Goal: Information Seeking & Learning: Obtain resource

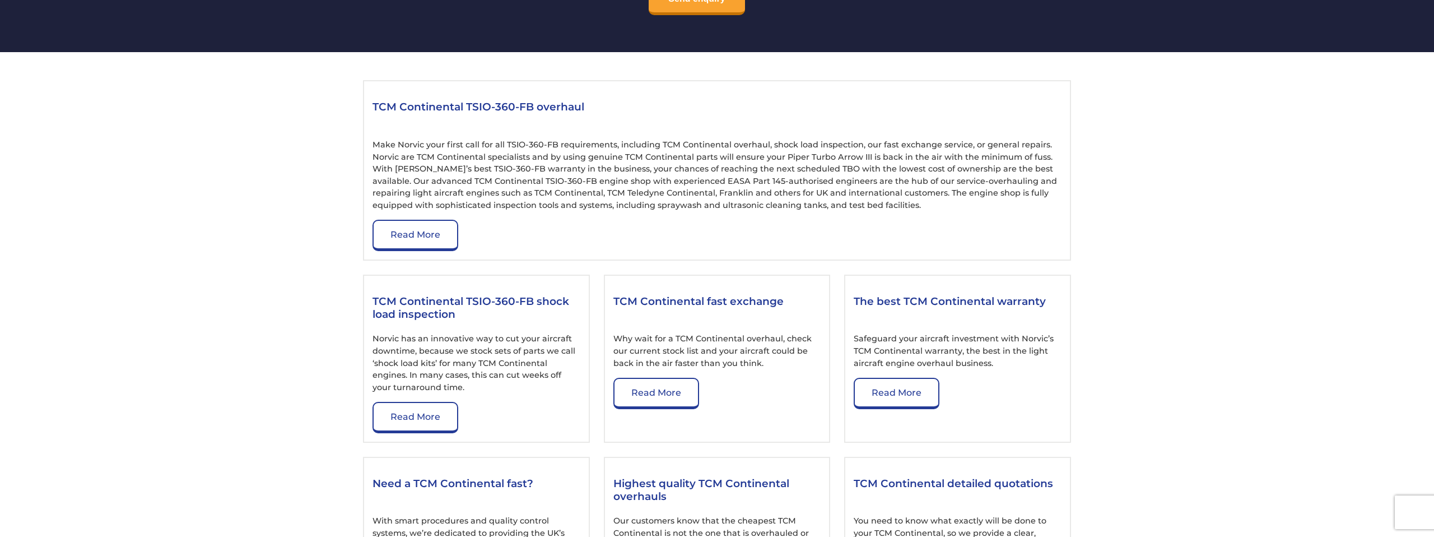
scroll to position [1230, 0]
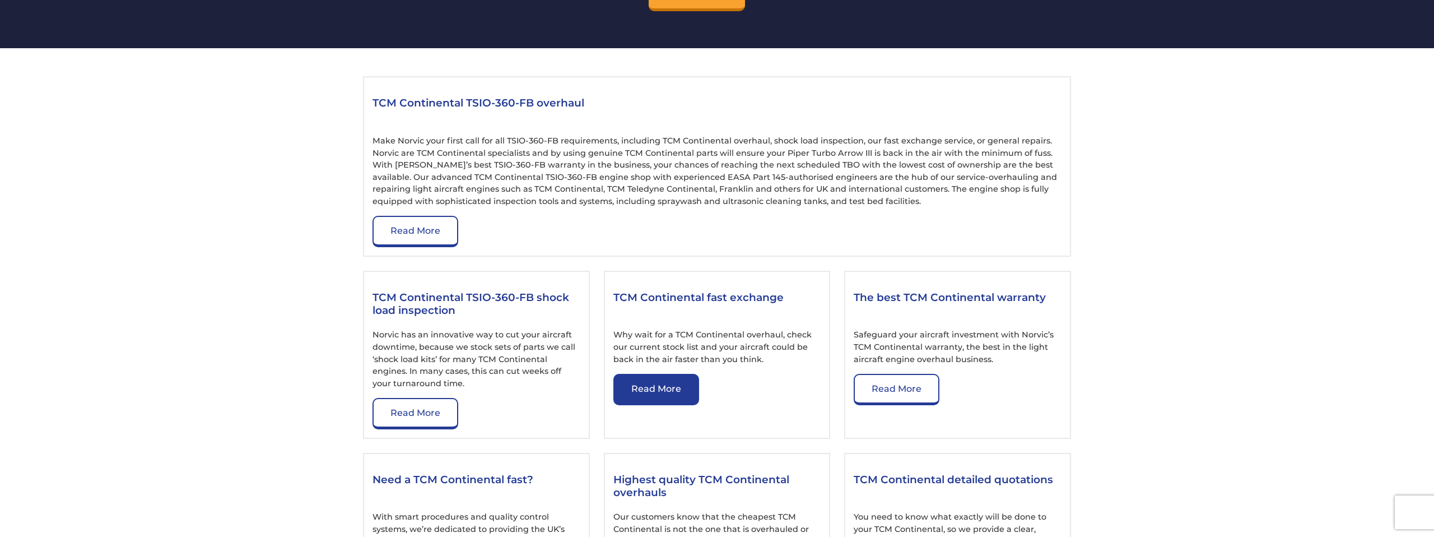
click at [647, 374] on link "Read More" at bounding box center [656, 389] width 86 height 31
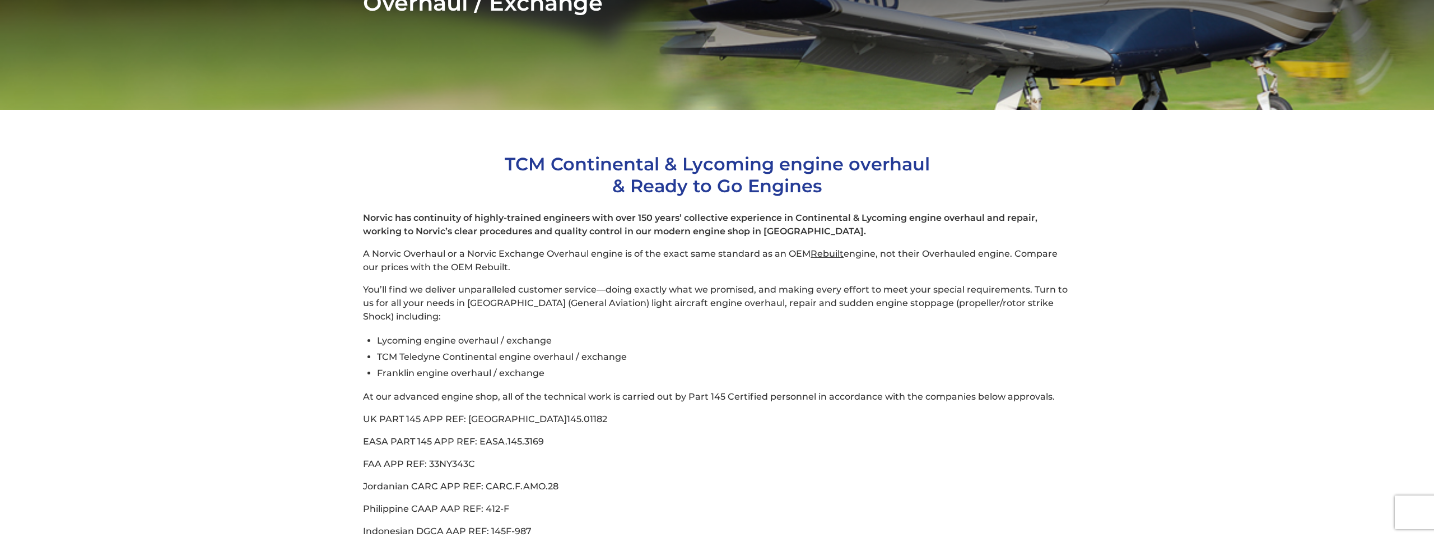
scroll to position [244, 0]
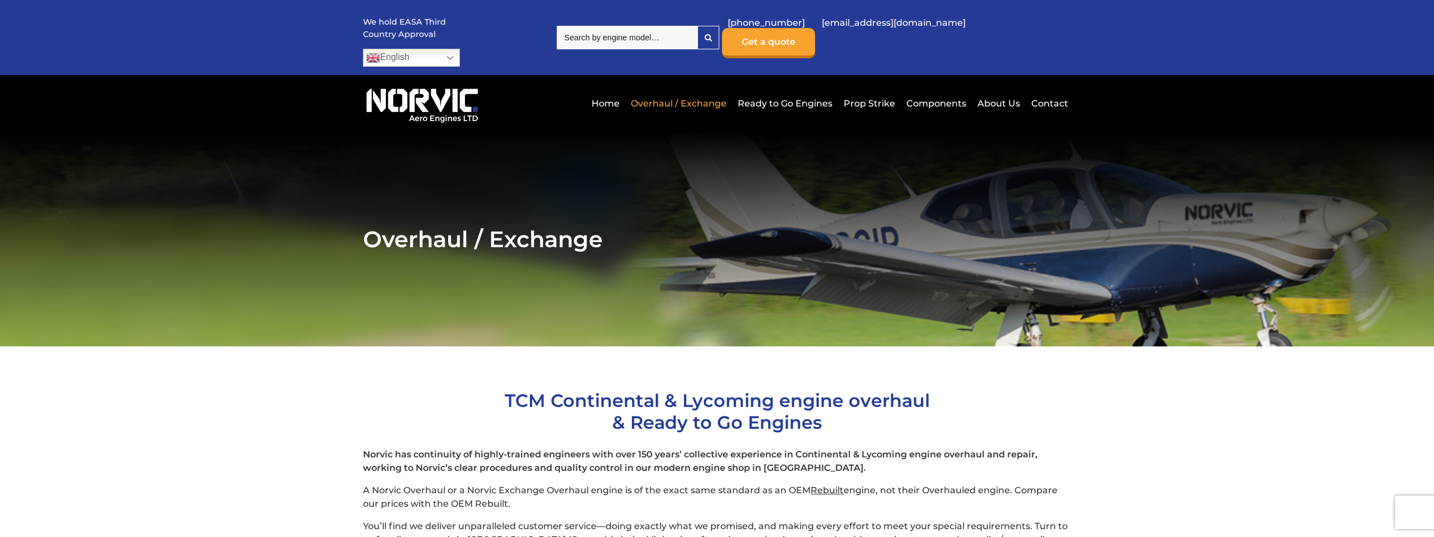
click at [630, 26] on input "search" at bounding box center [627, 38] width 141 height 24
paste input "TSIO-360-FB1A"
type input "TSIO-360-FB1A"
click at [719, 33] on div at bounding box center [708, 37] width 21 height 22
click at [420, 83] on img at bounding box center [422, 103] width 118 height 40
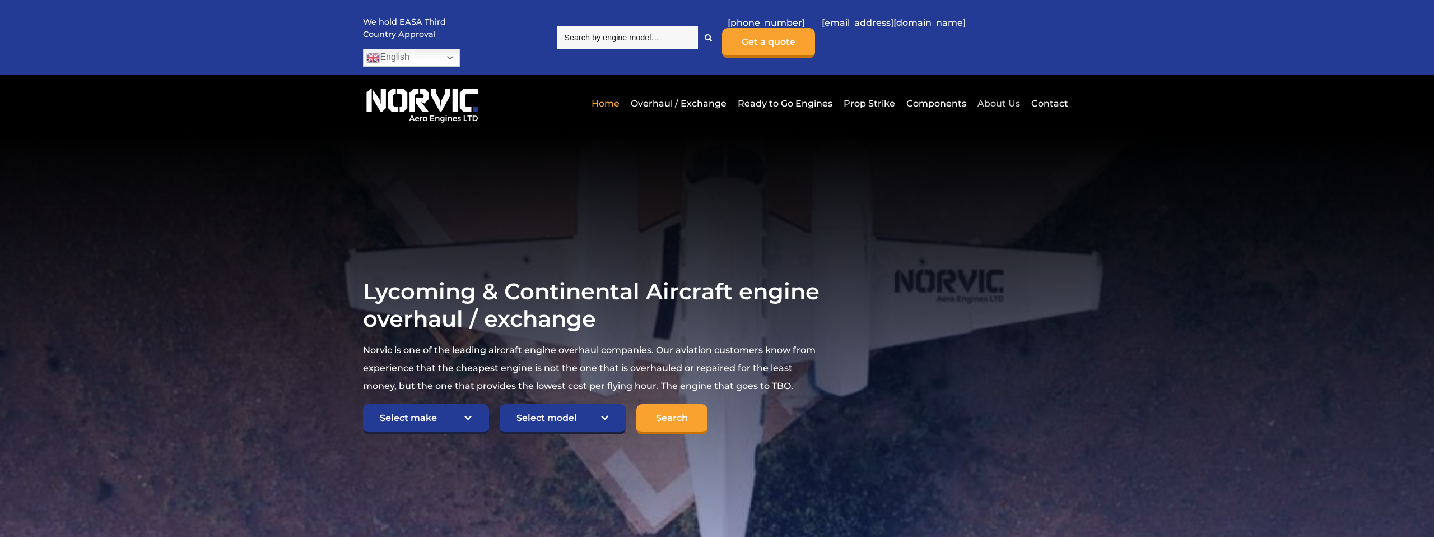
click at [999, 90] on link "About Us" at bounding box center [998, 103] width 48 height 27
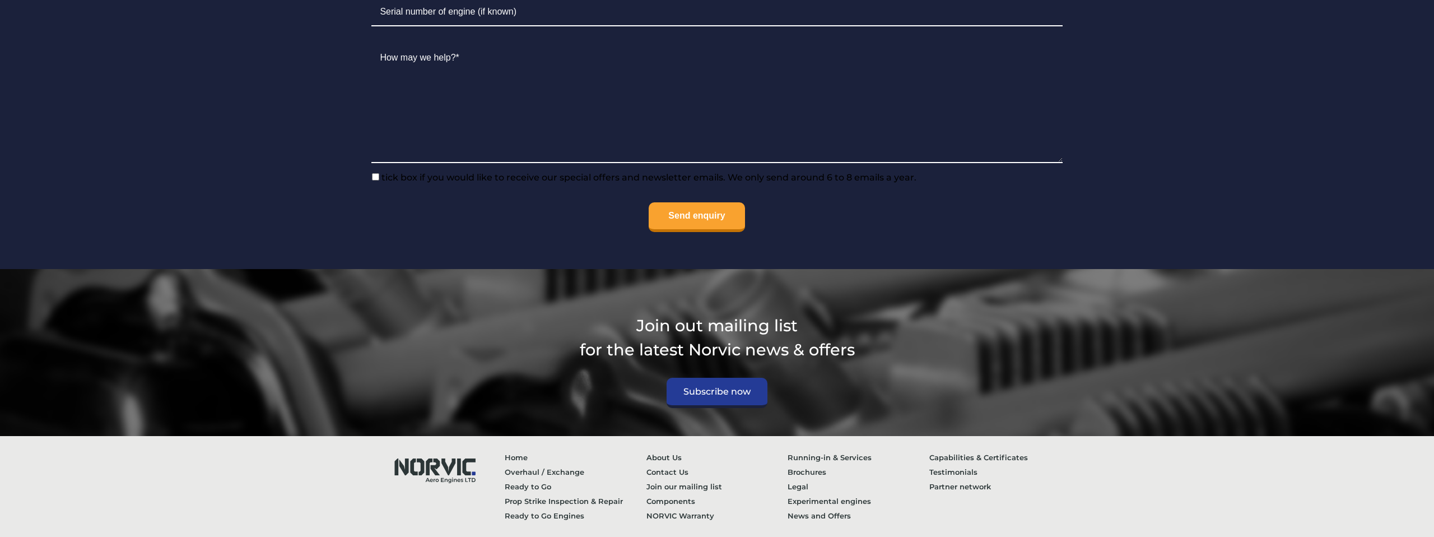
scroll to position [4442, 0]
click at [847, 450] on link "Running-in & Services" at bounding box center [858, 457] width 142 height 15
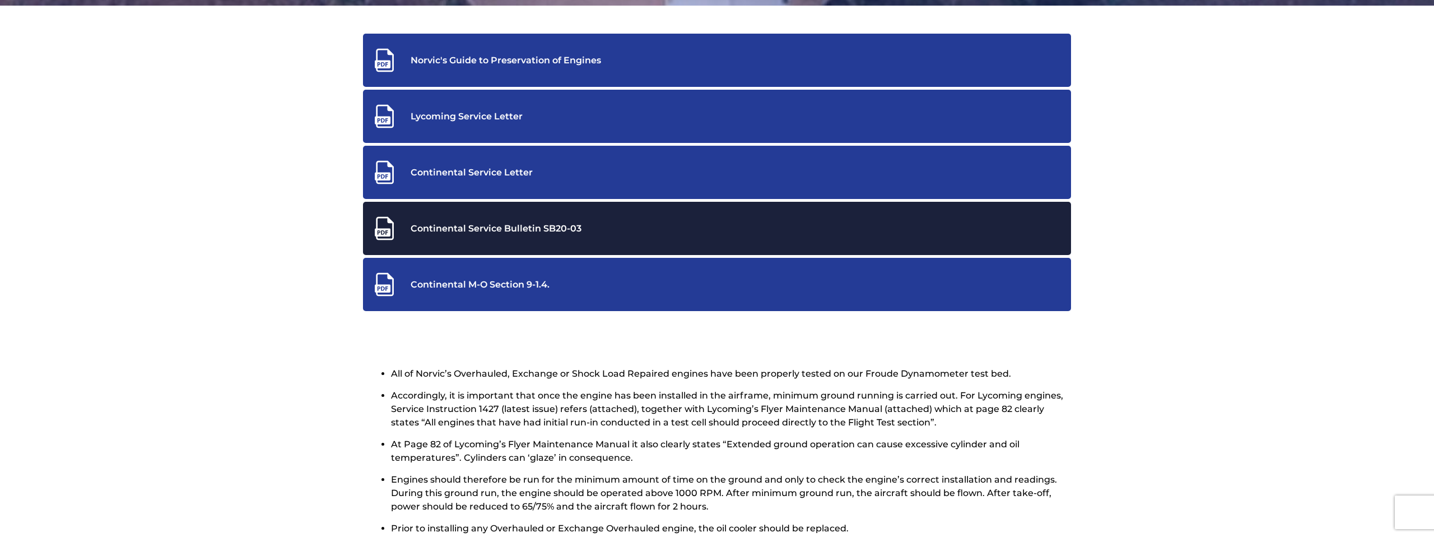
scroll to position [343, 0]
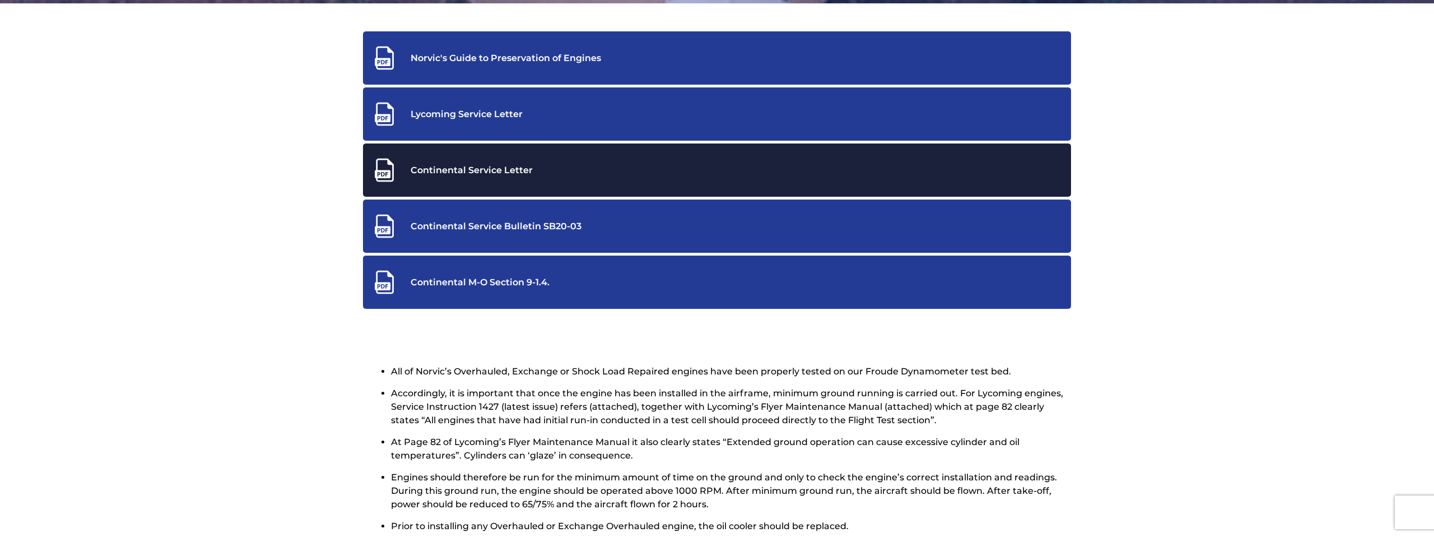
click at [478, 157] on div "Continental Service Letter" at bounding box center [716, 169] width 691 height 25
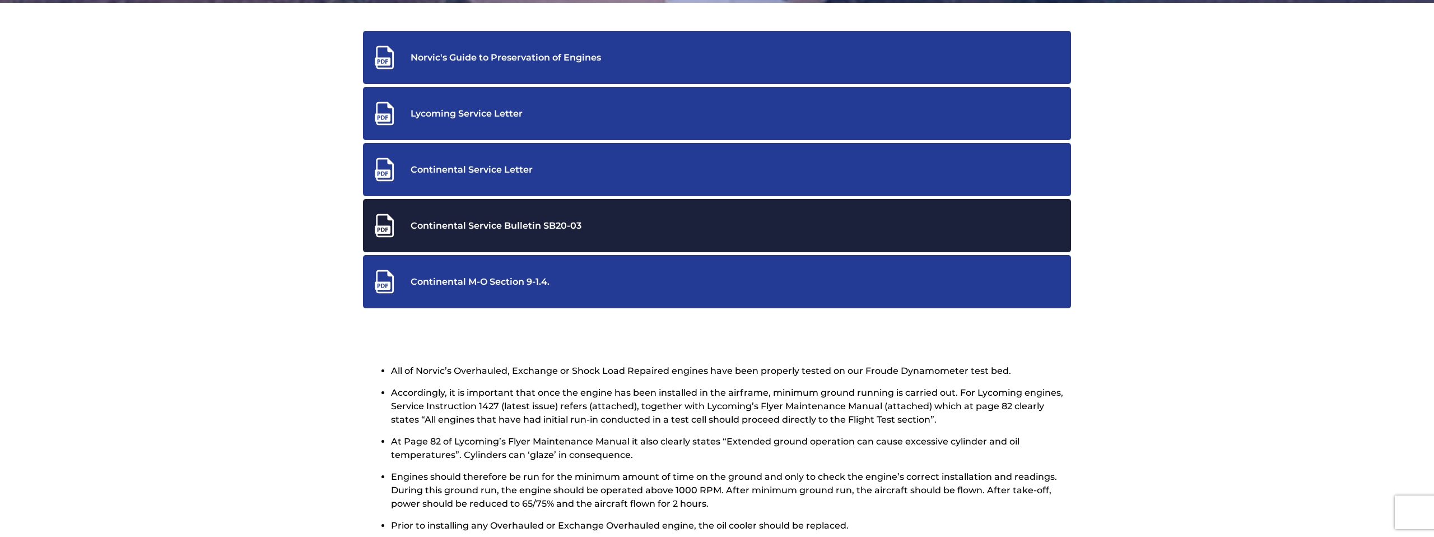
scroll to position [347, 0]
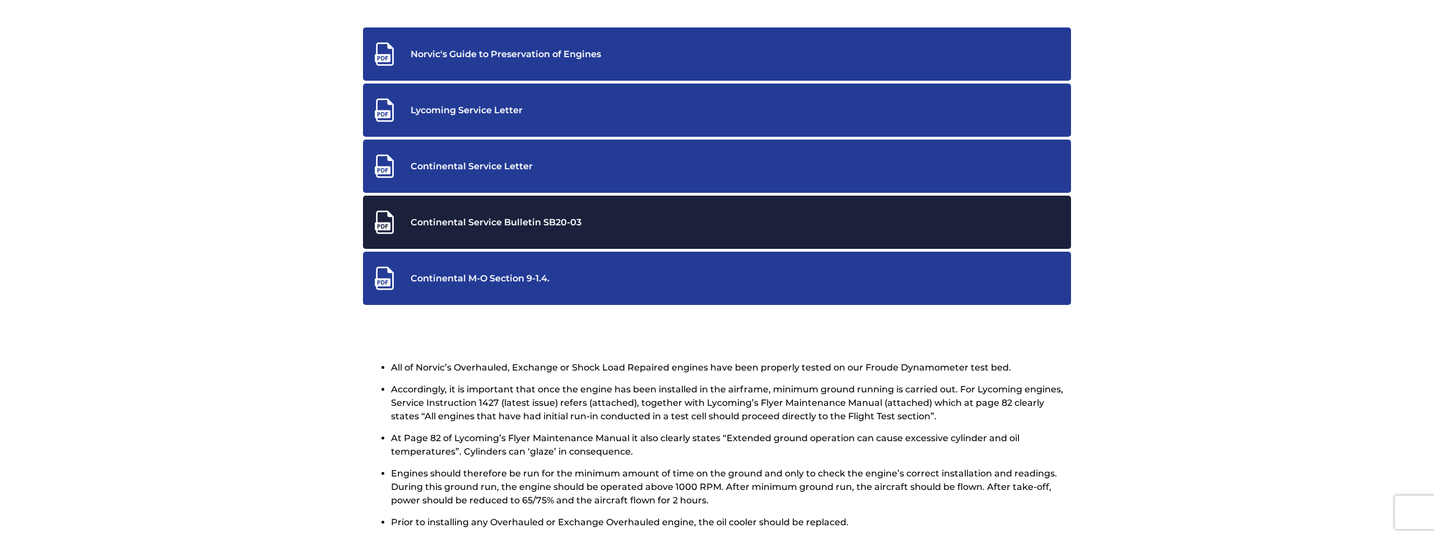
click at [532, 211] on div "Continental Service Bulletin SB20-03" at bounding box center [716, 221] width 691 height 25
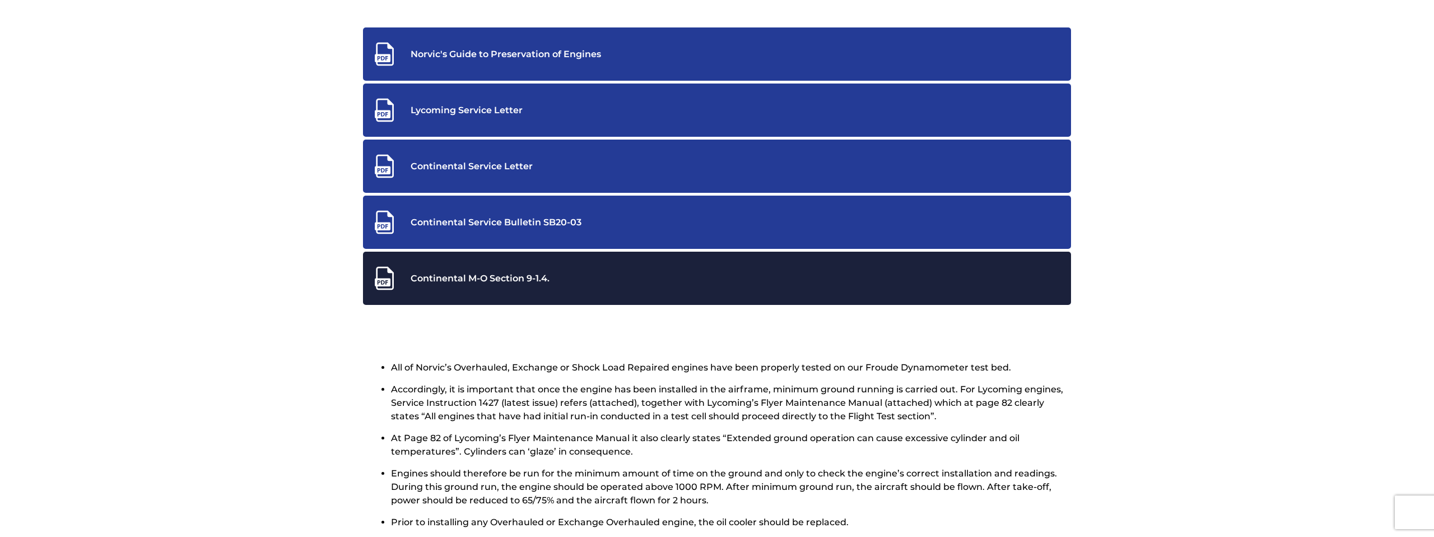
click at [516, 265] on div "Continental M-O Section 9-1.4." at bounding box center [716, 277] width 691 height 25
click at [493, 265] on div "Continental M-O Section 9-1.4." at bounding box center [716, 277] width 691 height 25
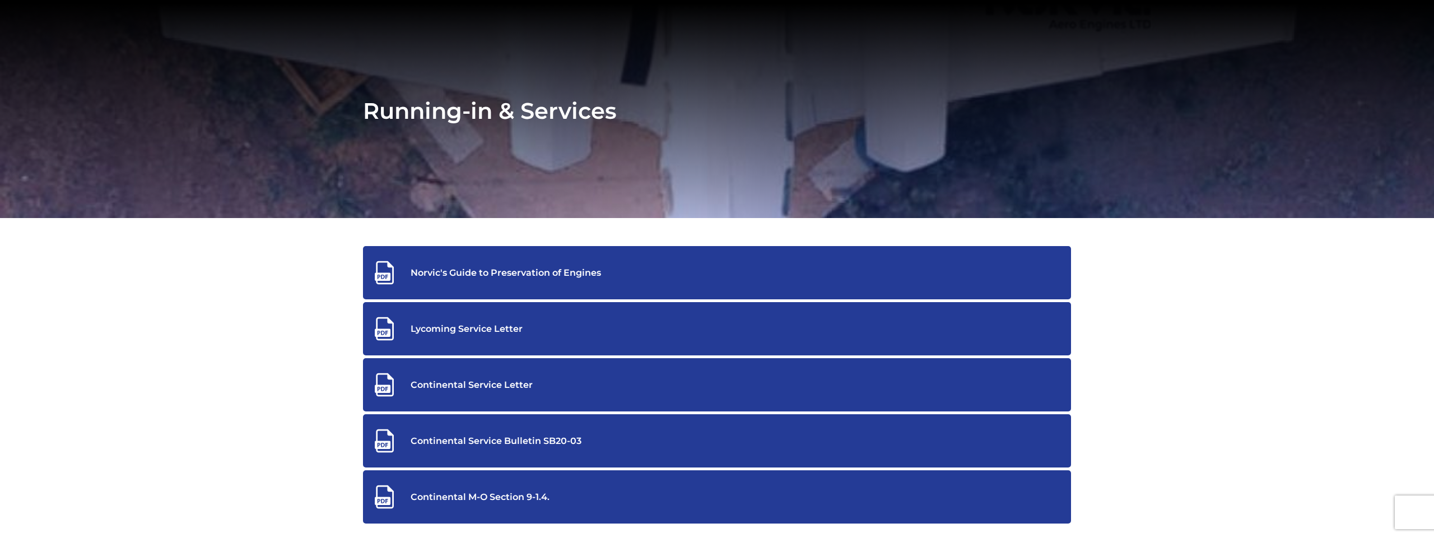
scroll to position [129, 0]
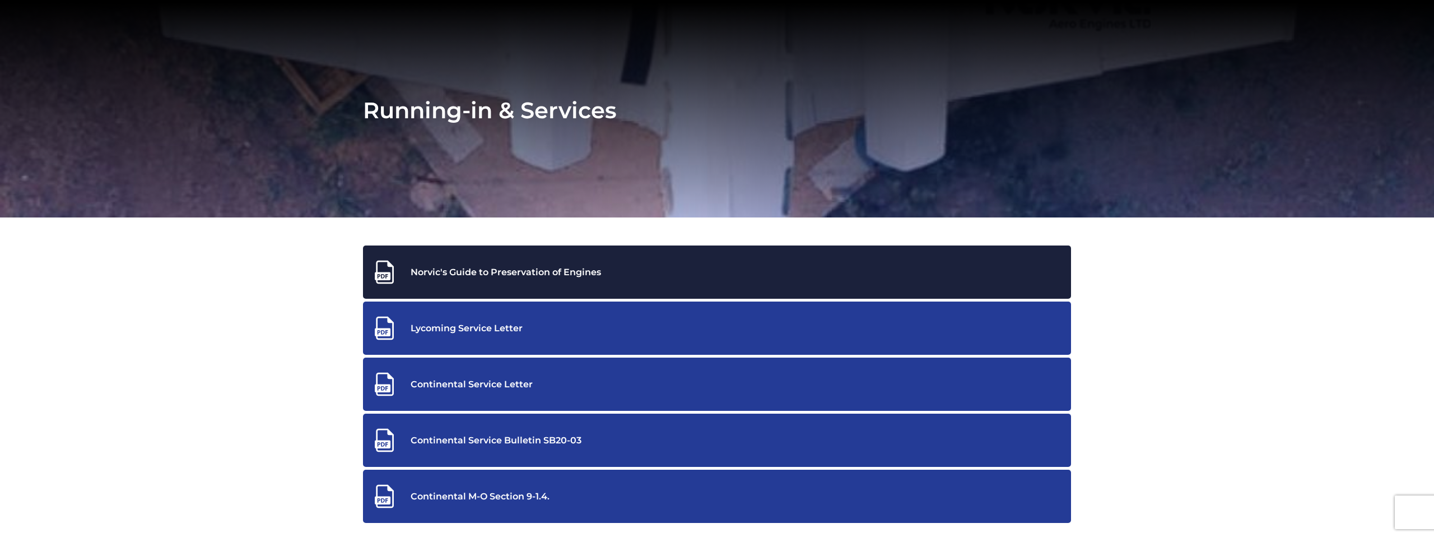
click at [555, 260] on div "Norvic's Guide to Preservation of Engines" at bounding box center [716, 271] width 691 height 25
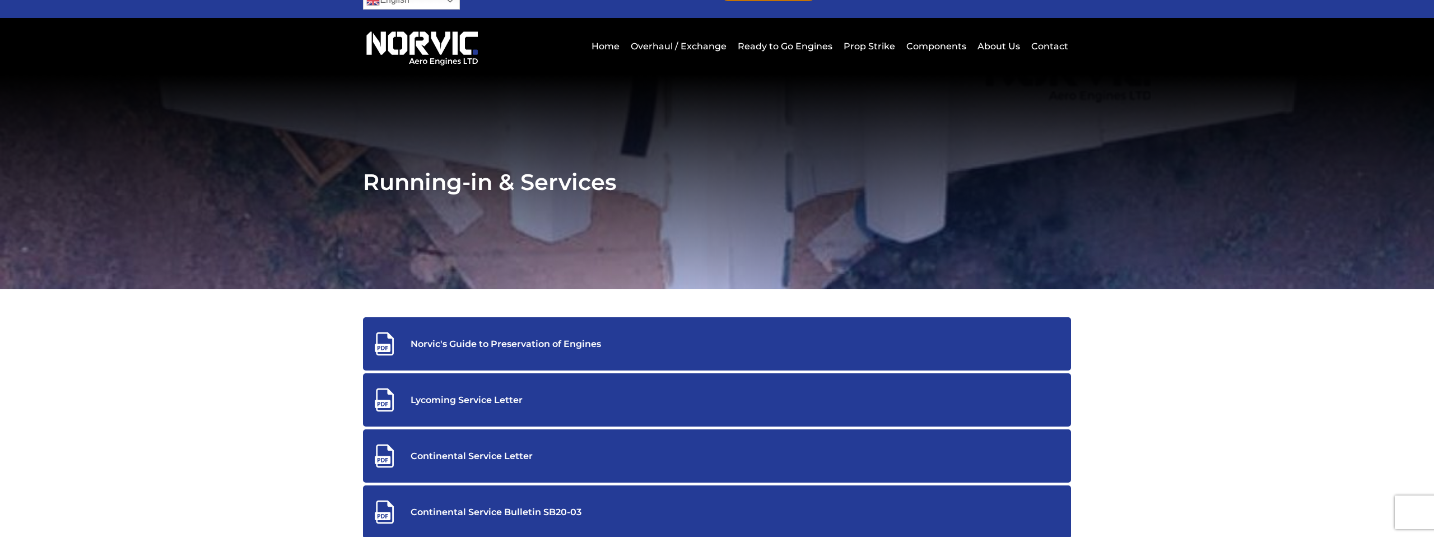
scroll to position [0, 0]
